Goal: Transaction & Acquisition: Purchase product/service

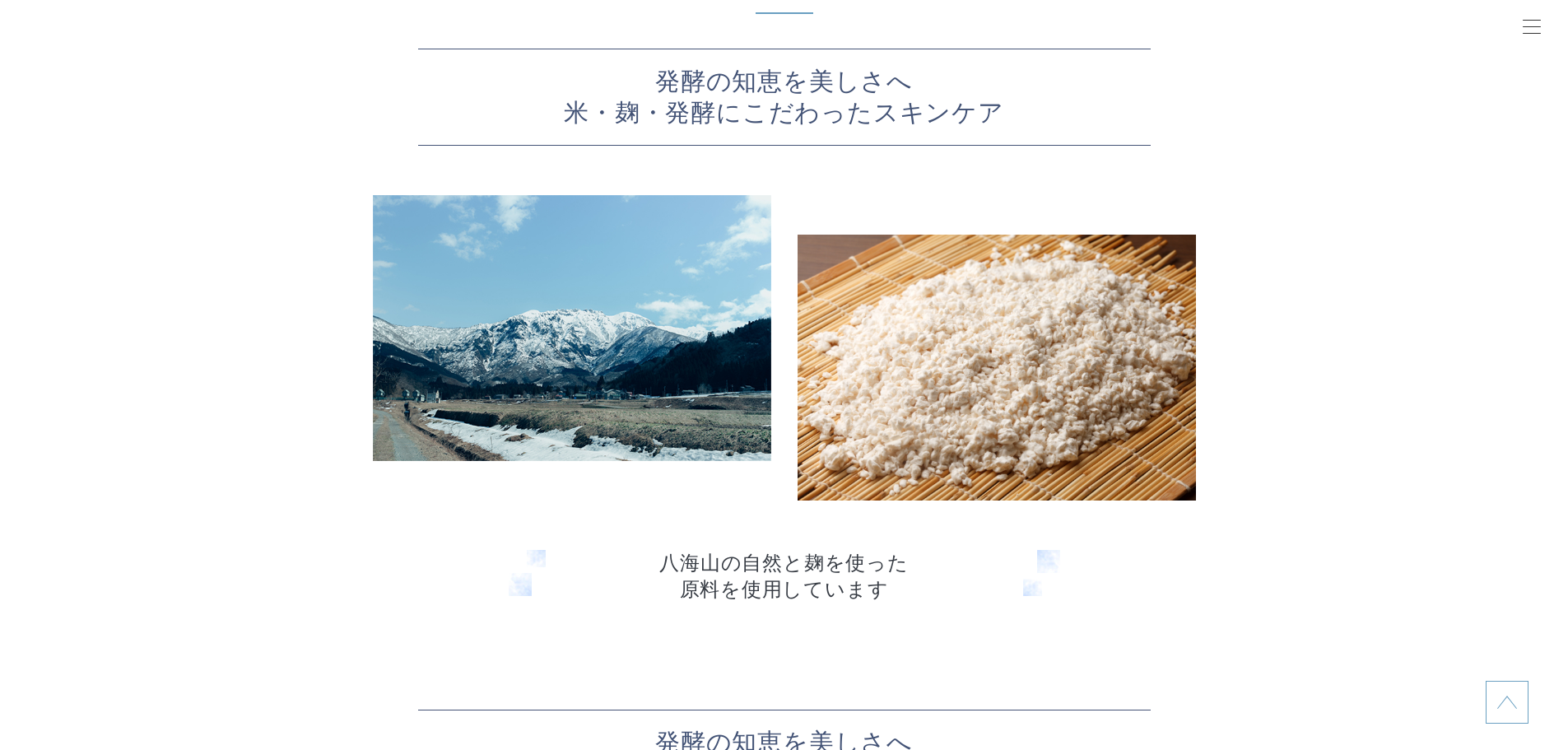
scroll to position [3952, 0]
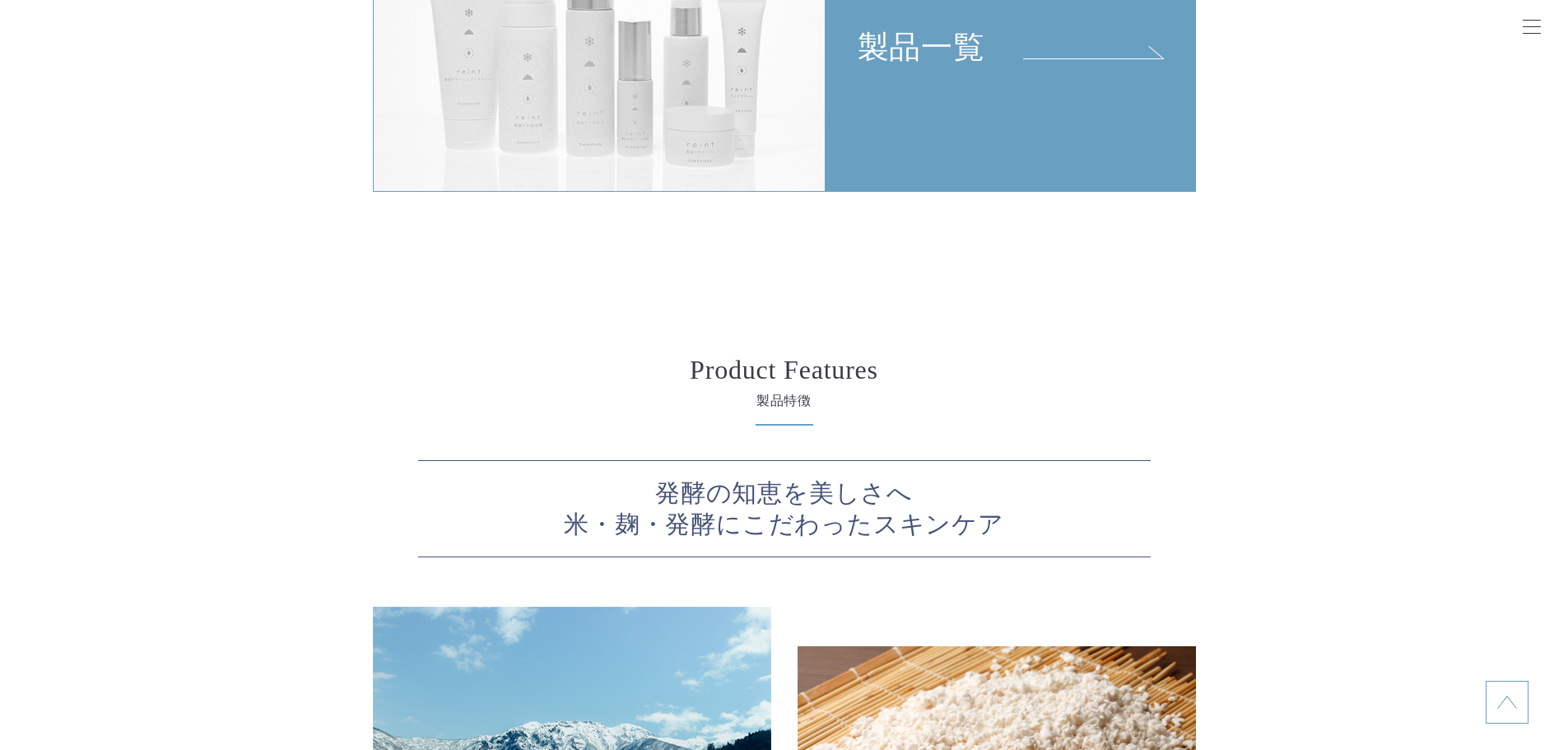
click at [873, 155] on link "製品一覧" at bounding box center [1011, 45] width 370 height 294
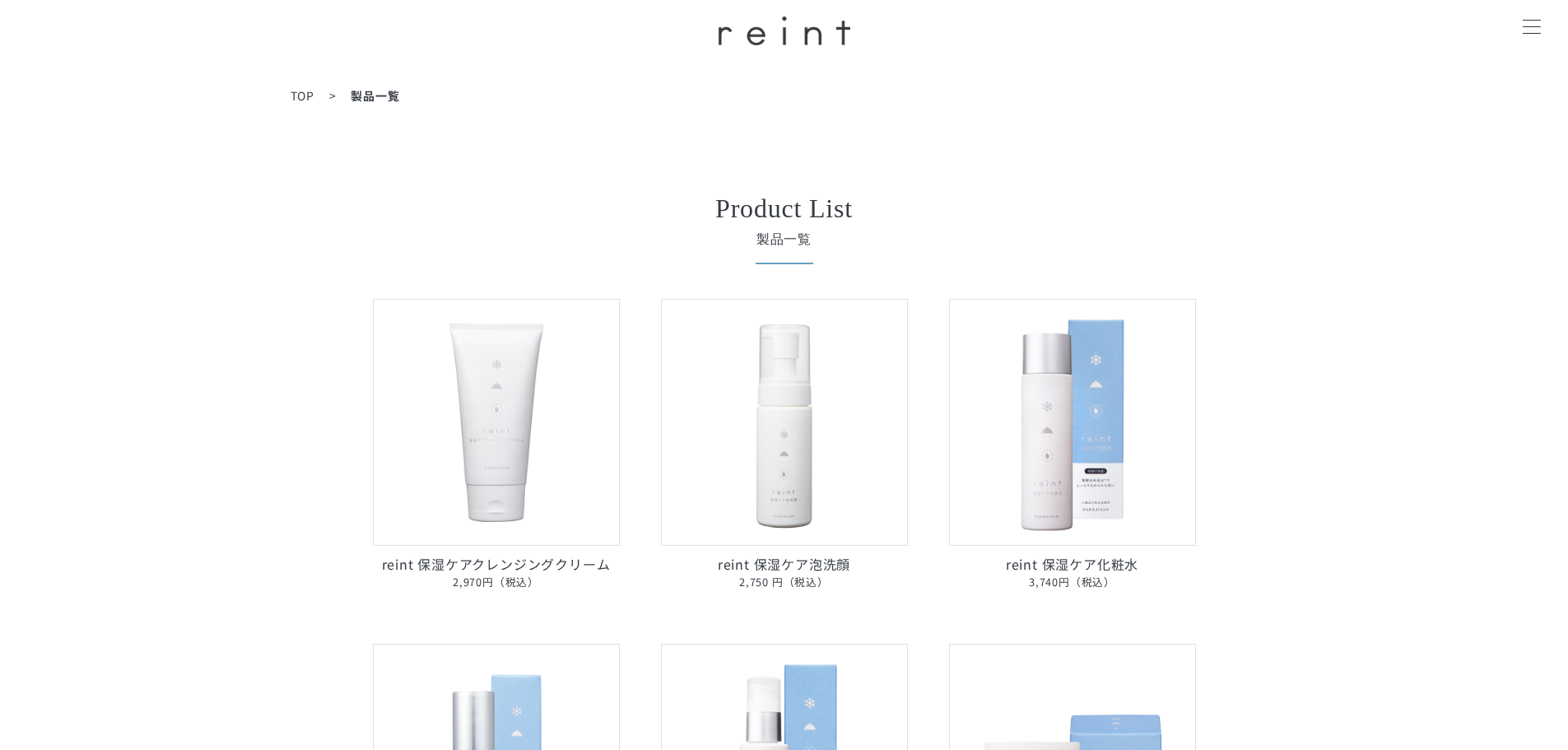
click at [1057, 408] on img at bounding box center [1072, 422] width 247 height 247
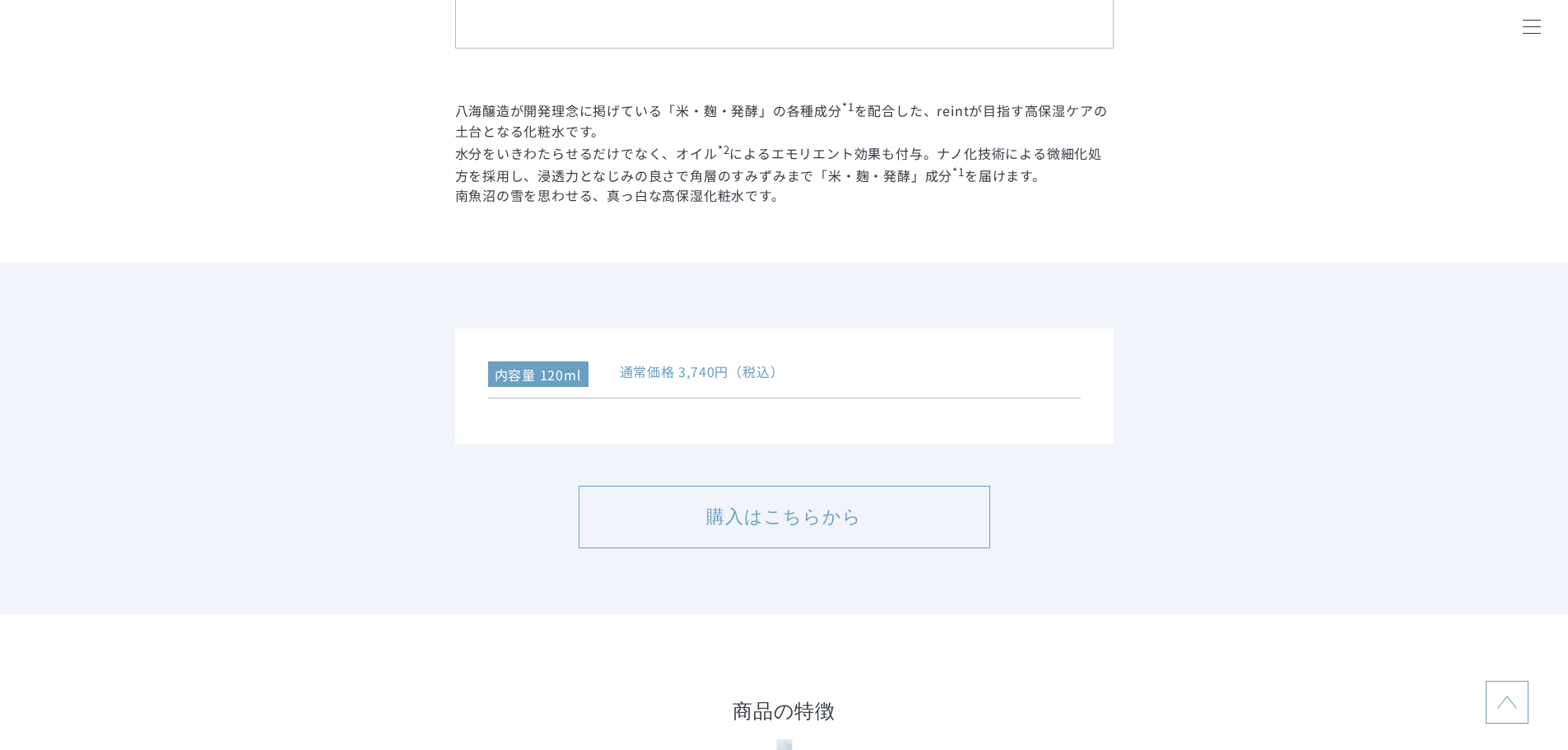
scroll to position [3622, 0]
